Goal: Task Accomplishment & Management: Manage account settings

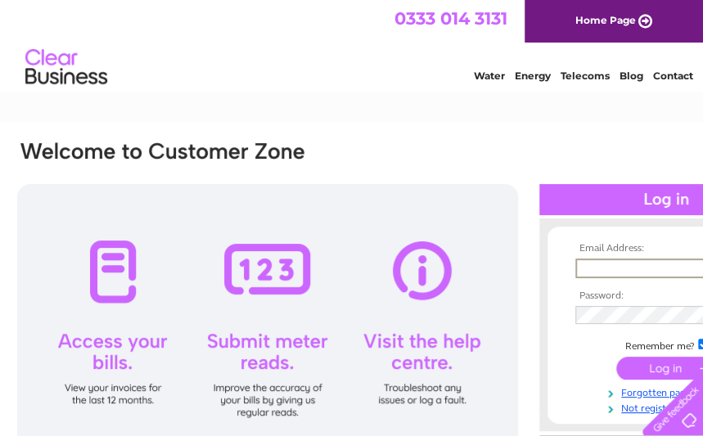
click at [587, 268] on input "text" at bounding box center [660, 269] width 170 height 20
type input "[EMAIL_ADDRESS][DOMAIN_NAME]"
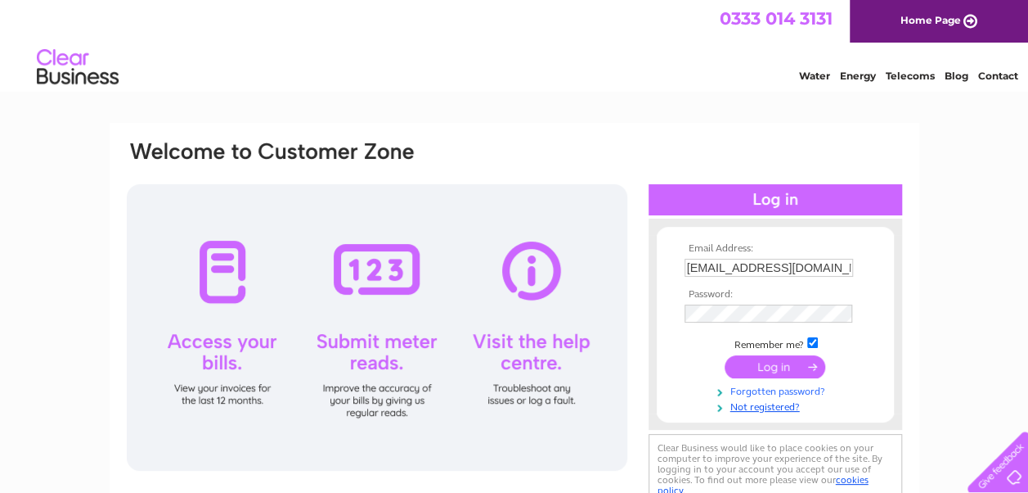
click at [702, 393] on link "Forgotten password?" at bounding box center [778, 390] width 186 height 16
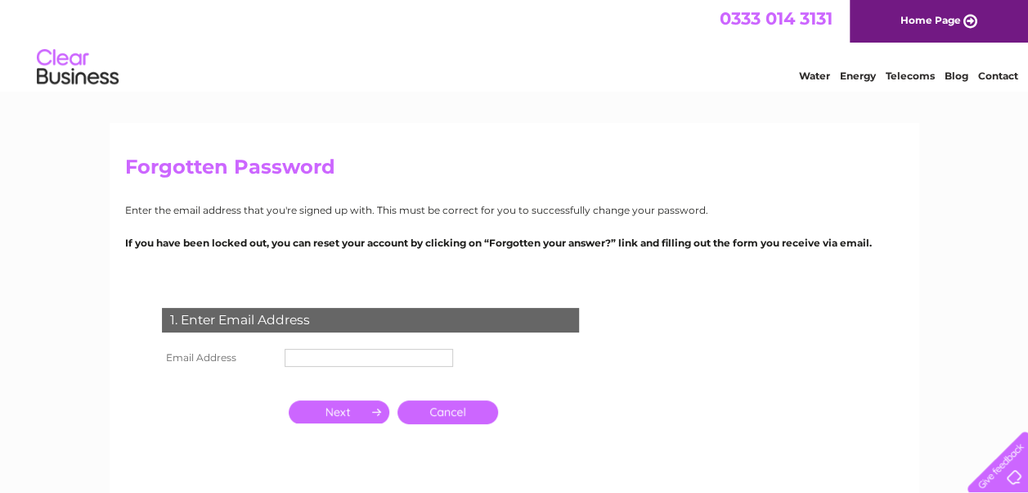
click at [297, 358] on input "text" at bounding box center [369, 358] width 169 height 18
type input "[EMAIL_ADDRESS][DOMAIN_NAME]"
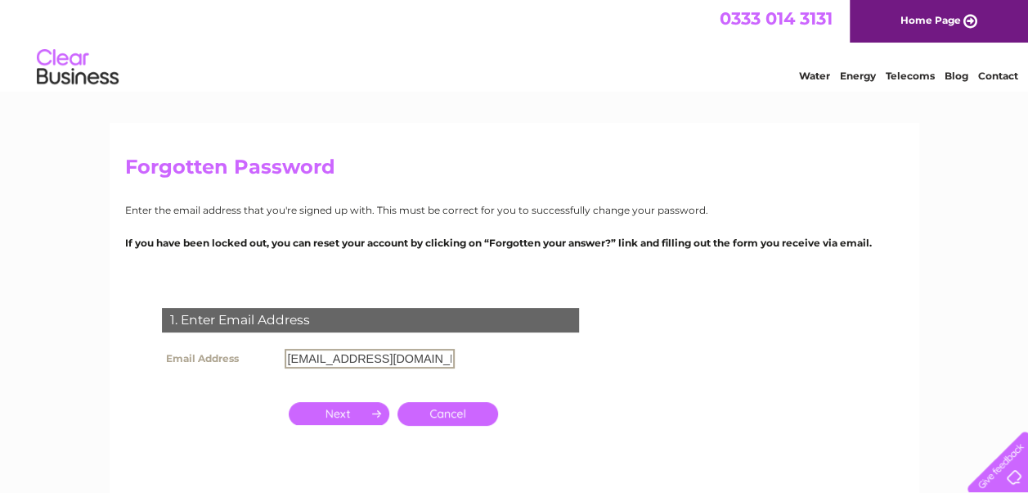
click at [340, 415] on input "button" at bounding box center [339, 413] width 101 height 23
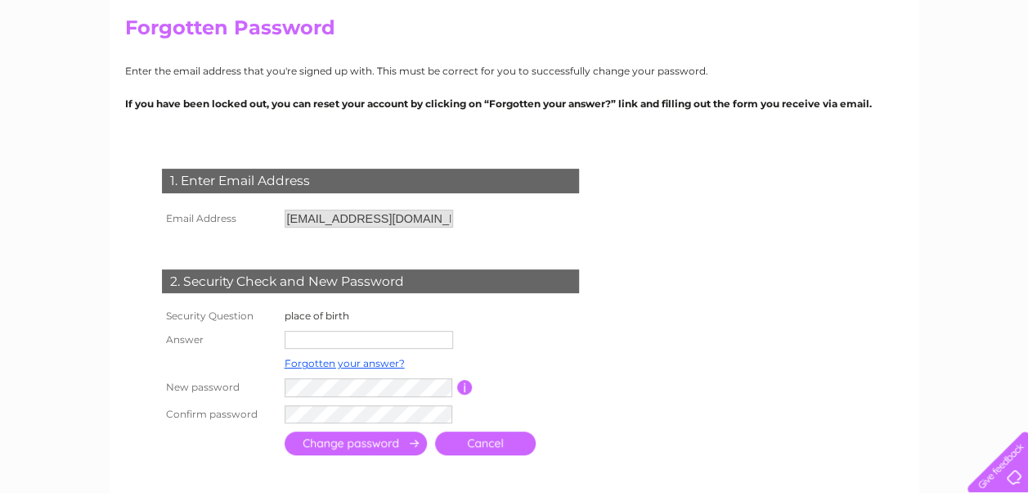
scroll to position [164, 0]
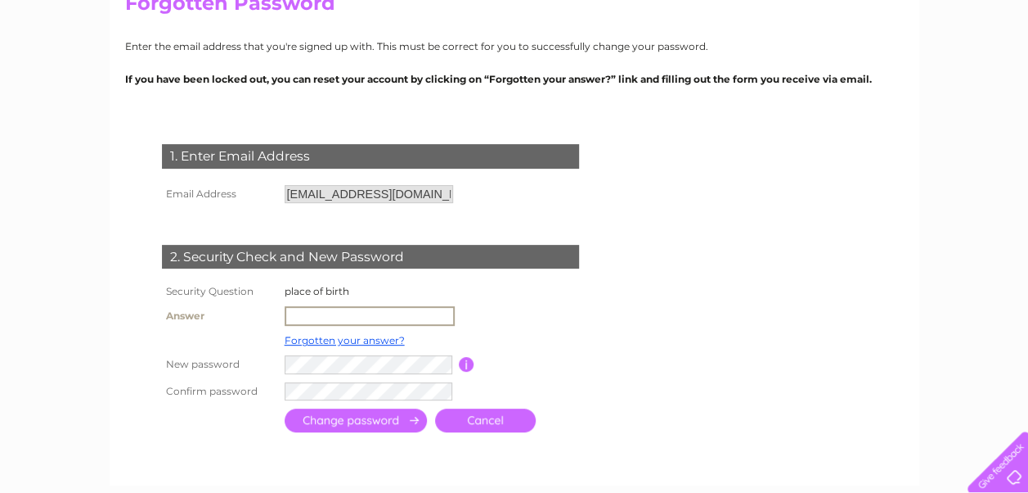
click at [299, 314] on input "text" at bounding box center [370, 316] width 170 height 20
type input "DOUNE"
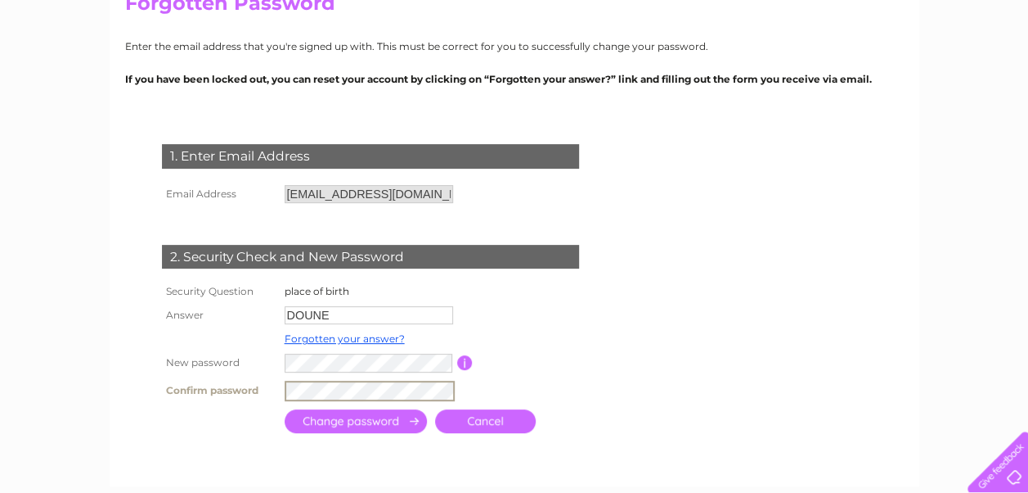
click at [363, 423] on input "submit" at bounding box center [356, 421] width 142 height 24
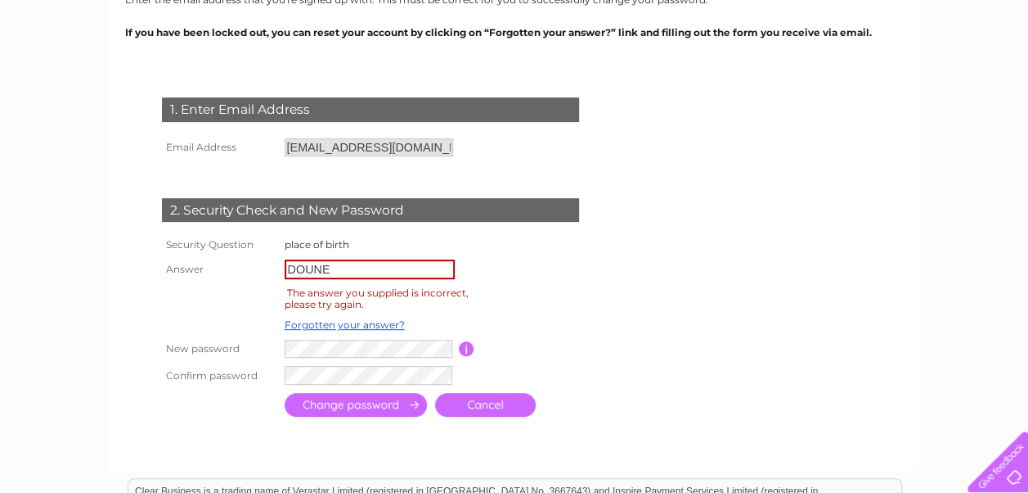
scroll to position [245, 0]
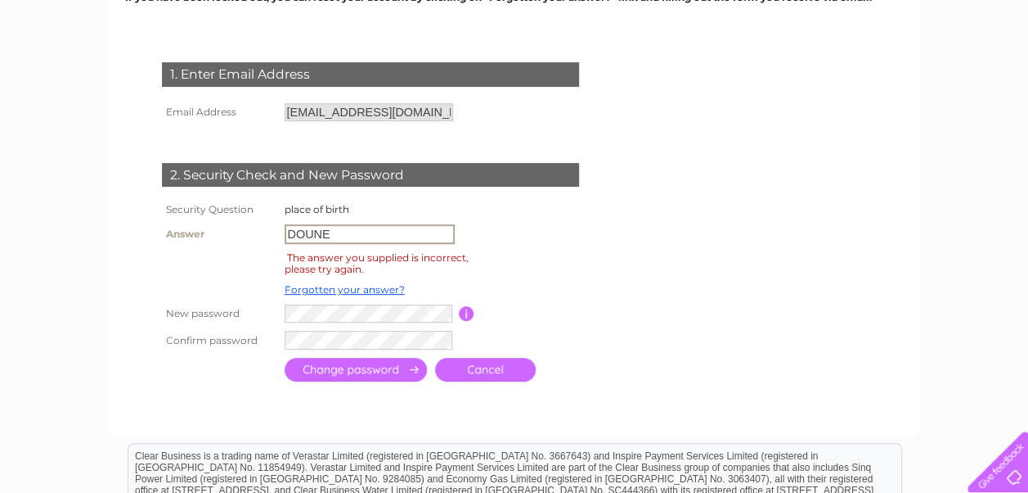
drag, startPoint x: 335, startPoint y: 234, endPoint x: 161, endPoint y: 244, distance: 174.5
click at [161, 244] on tr "Answer DOUNE" at bounding box center [389, 234] width 463 height 28
type input "cornhill"
click at [353, 369] on input "submit" at bounding box center [356, 370] width 142 height 24
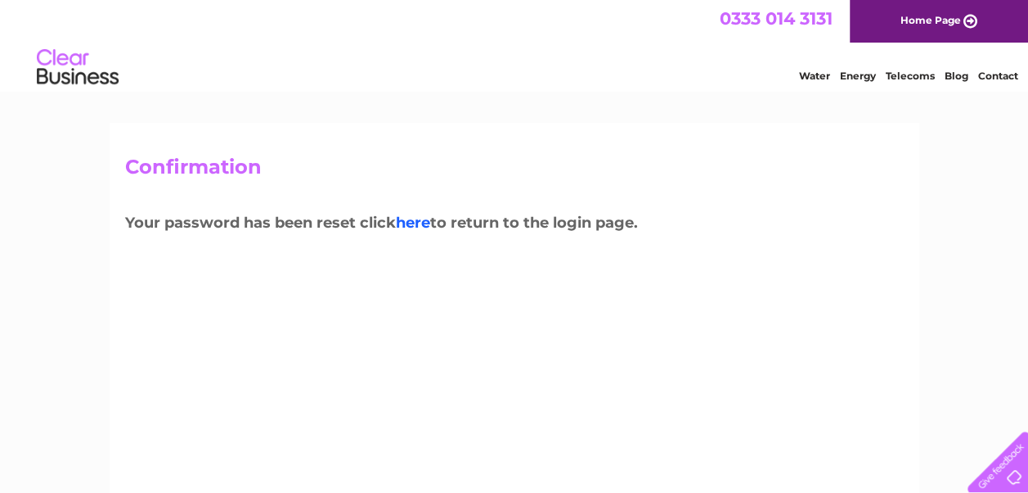
click at [419, 223] on link "here" at bounding box center [413, 223] width 34 height 18
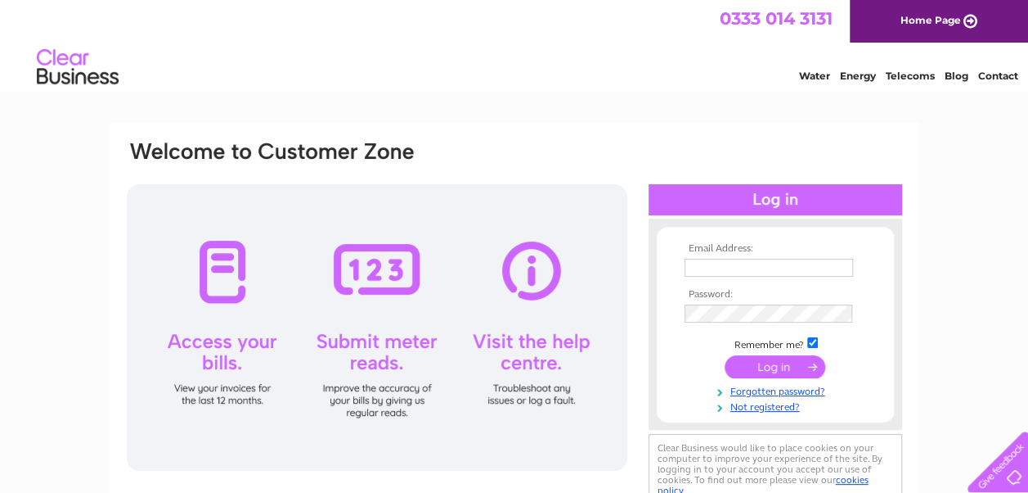
click at [695, 267] on input "text" at bounding box center [769, 268] width 169 height 18
type input "services@shirecommunications.co.uk"
click at [781, 365] on input "submit" at bounding box center [775, 366] width 101 height 23
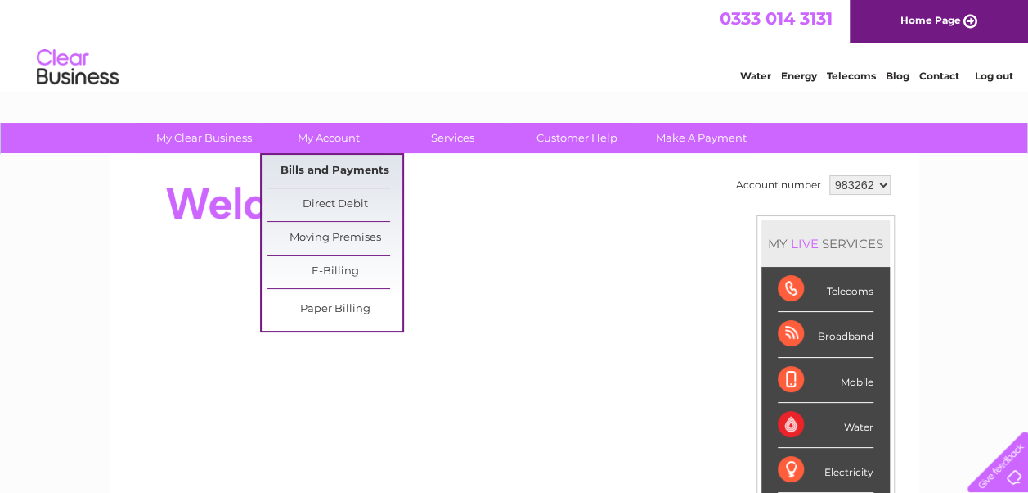
click at [329, 168] on link "Bills and Payments" at bounding box center [335, 171] width 135 height 33
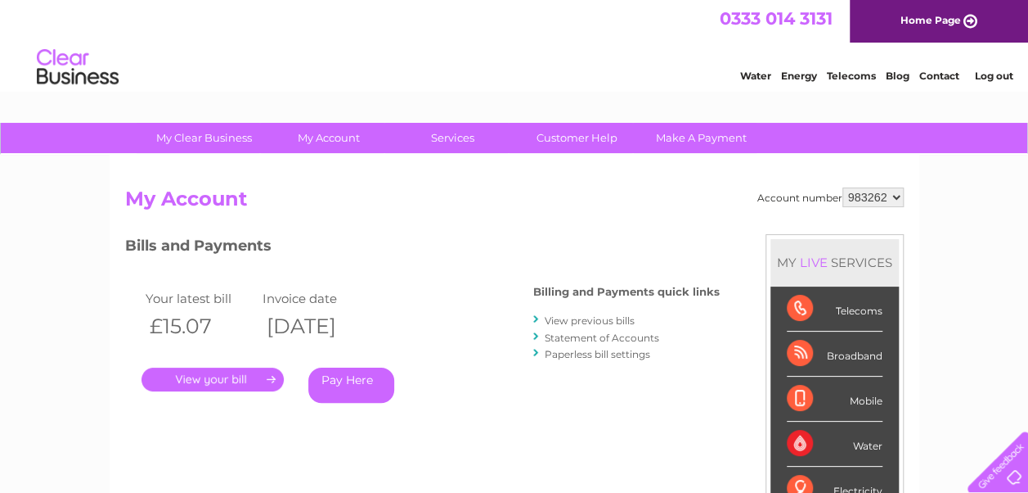
click at [206, 376] on link "." at bounding box center [213, 379] width 142 height 24
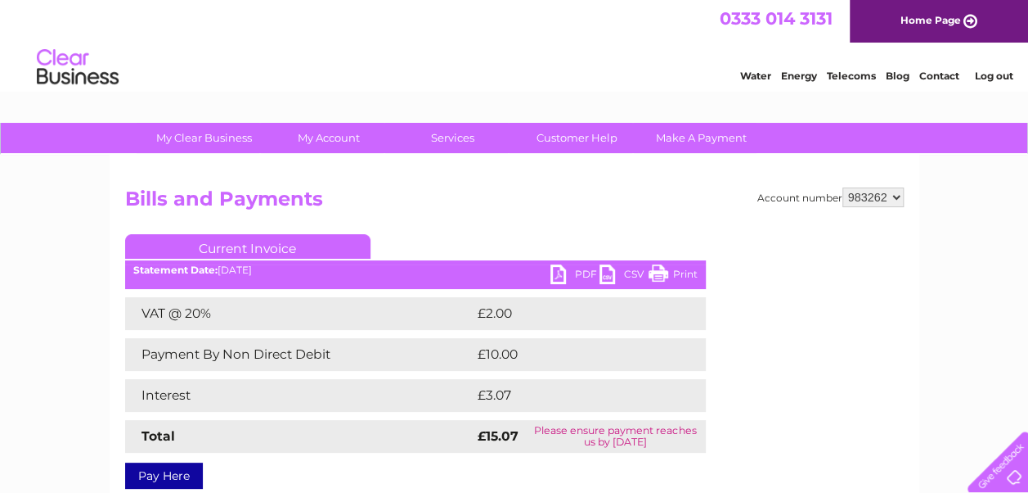
drag, startPoint x: 667, startPoint y: 272, endPoint x: 124, endPoint y: 404, distance: 558.4
click at [666, 272] on link "Print" at bounding box center [673, 276] width 49 height 24
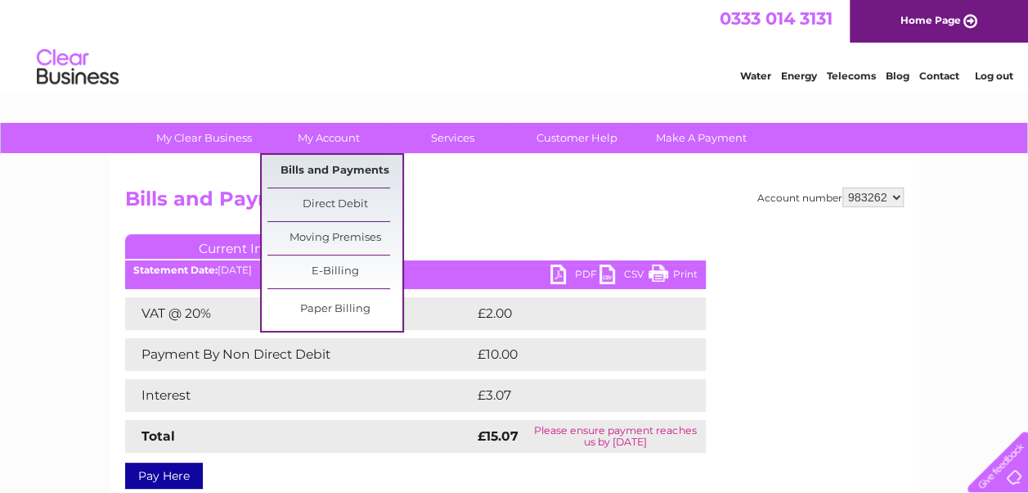
click at [330, 169] on link "Bills and Payments" at bounding box center [335, 171] width 135 height 33
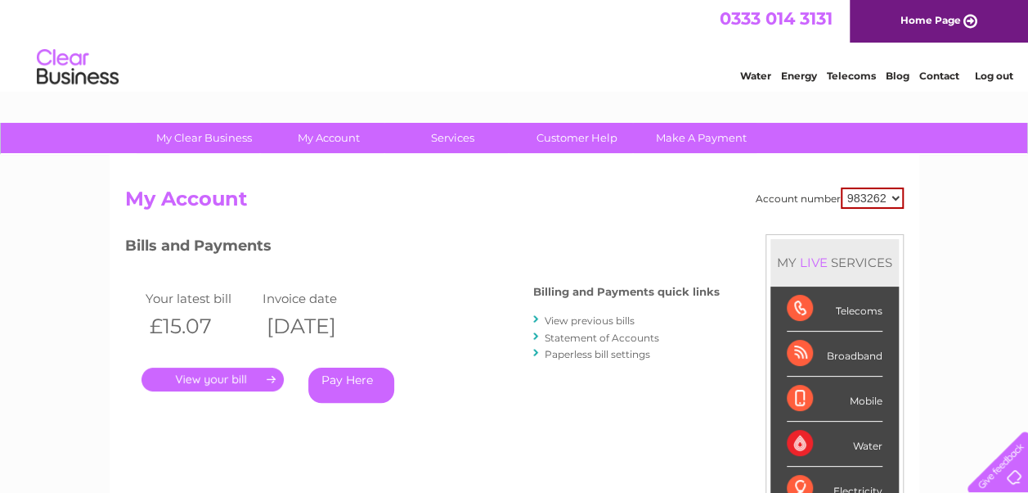
click at [216, 376] on link "." at bounding box center [213, 379] width 142 height 24
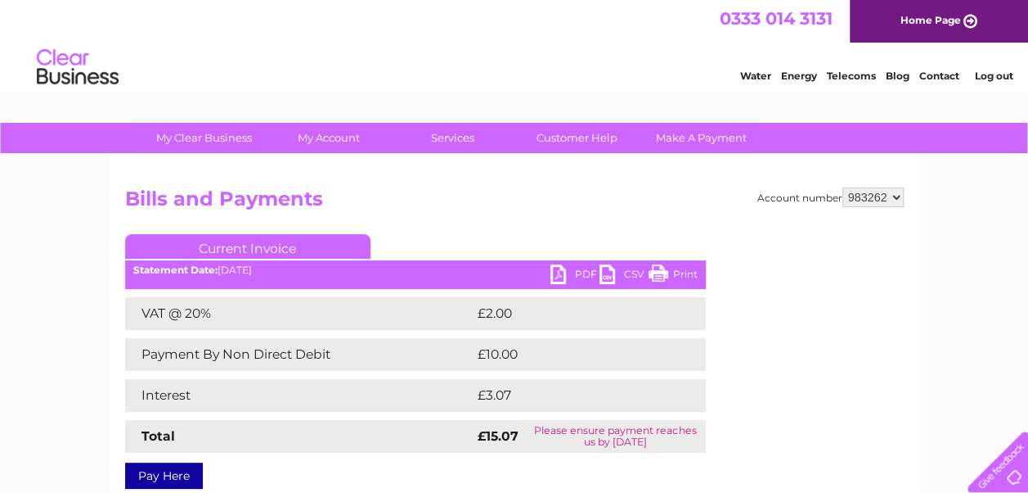
click at [991, 74] on link "Log out" at bounding box center [993, 76] width 38 height 12
